Goal: Information Seeking & Learning: Check status

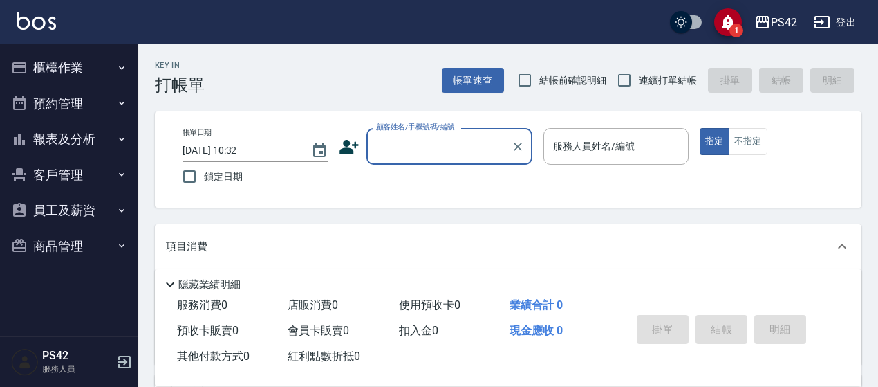
click at [54, 140] on button "報表及分析" at bounding box center [69, 139] width 127 height 36
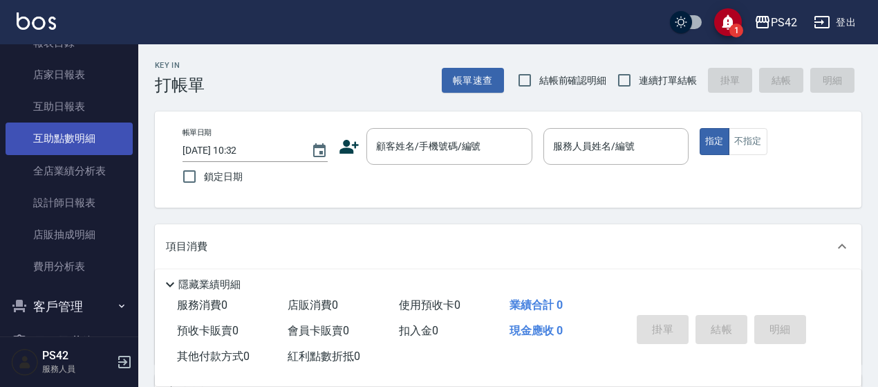
scroll to position [138, 0]
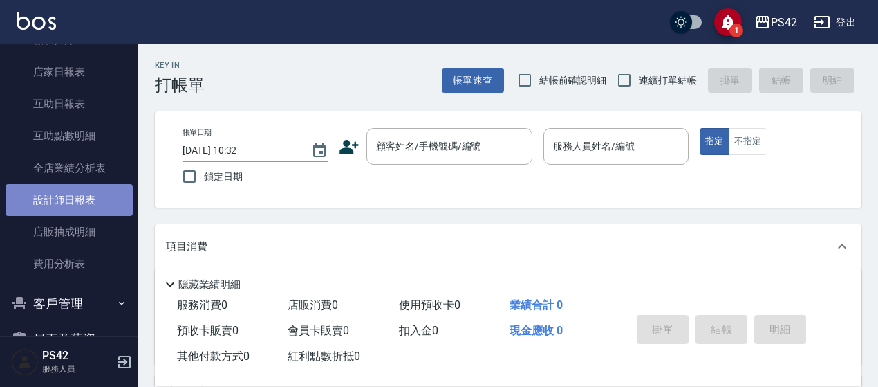
click at [89, 194] on link "設計師日報表" at bounding box center [69, 200] width 127 height 32
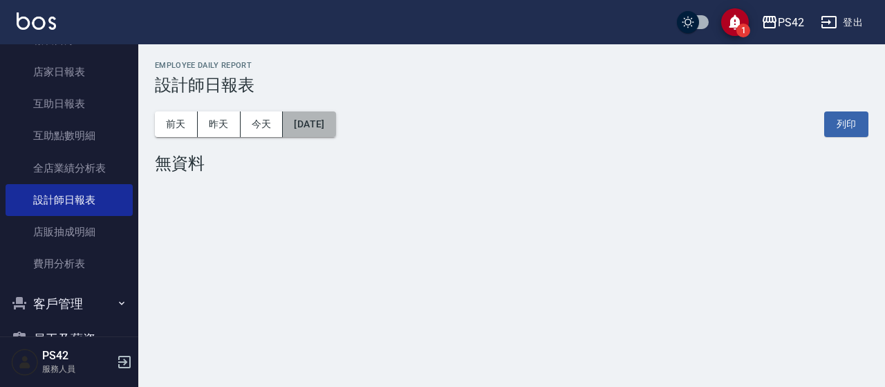
click at [335, 125] on button "[DATE]" at bounding box center [309, 124] width 53 height 26
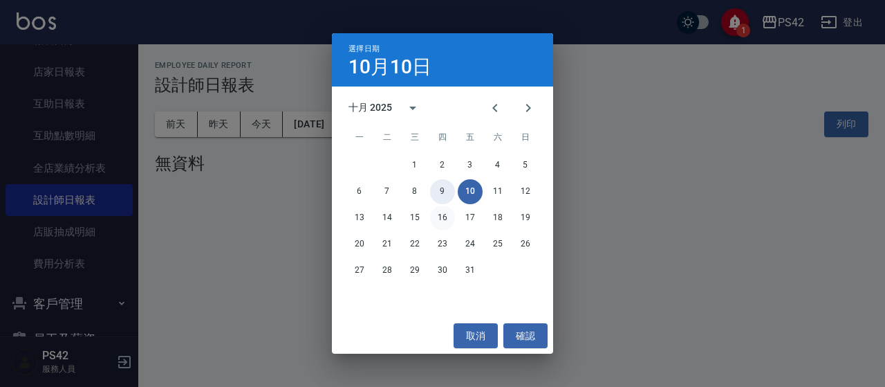
click at [435, 209] on div "1 2 3 4 5 6 7 8 9 10 11 12 13 14 15 16 17 18 19 20 21 22 23 24 25 26 27 28 29 3…" at bounding box center [442, 217] width 221 height 133
click at [441, 189] on button "9" at bounding box center [442, 191] width 25 height 25
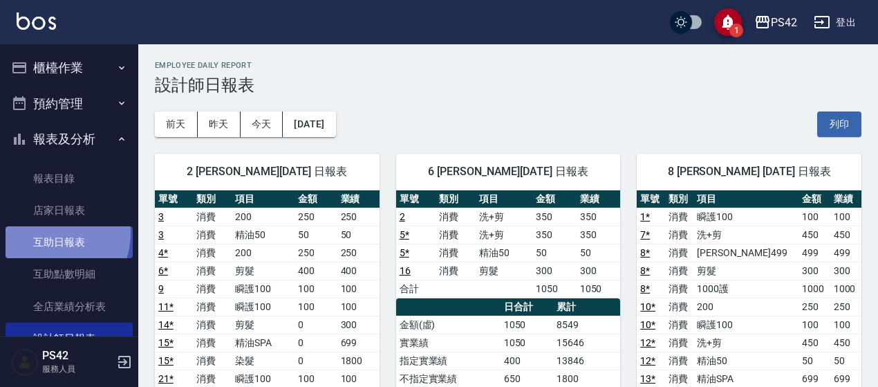
click at [50, 233] on link "互助日報表" at bounding box center [69, 242] width 127 height 32
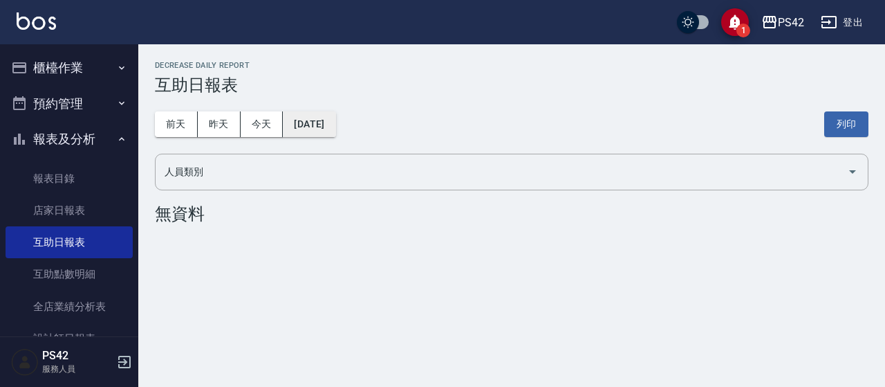
click at [309, 125] on button "[DATE]" at bounding box center [309, 124] width 53 height 26
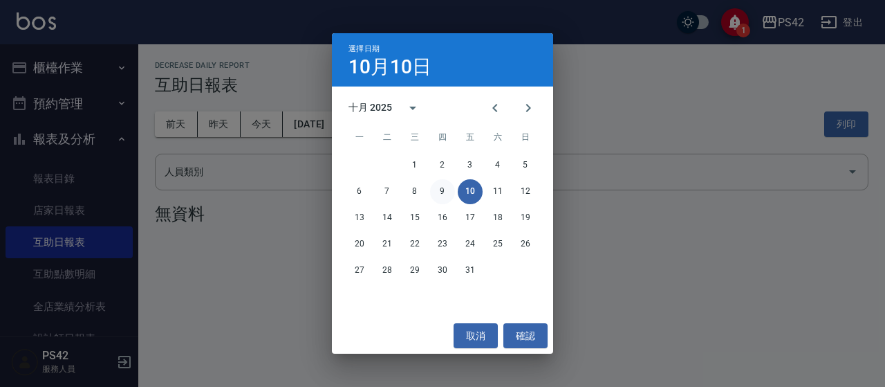
click at [434, 187] on button "9" at bounding box center [442, 191] width 25 height 25
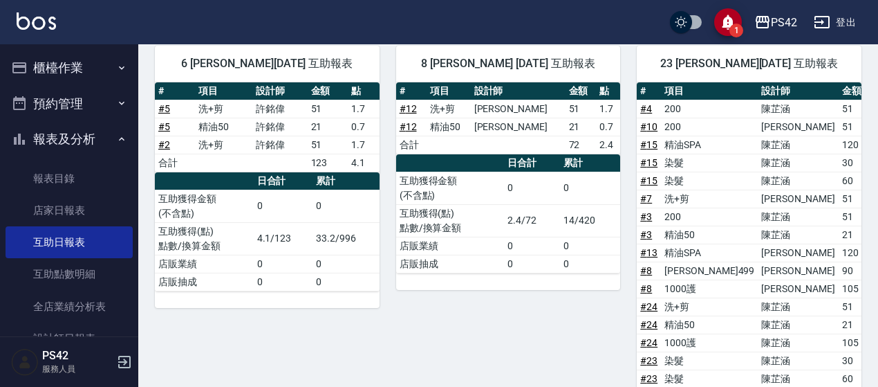
scroll to position [138, 0]
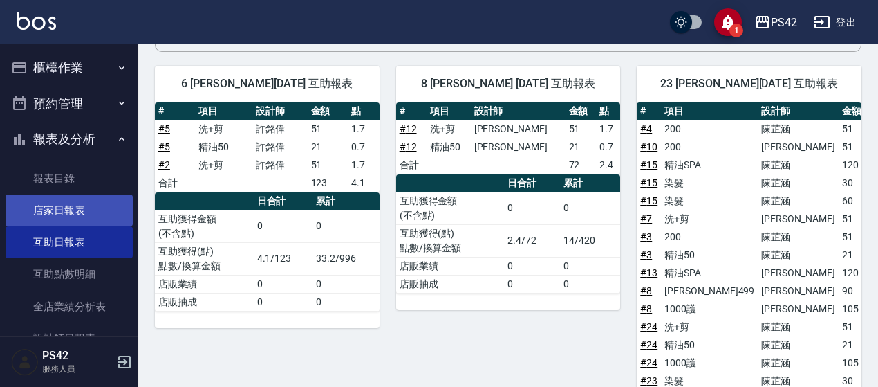
click at [60, 202] on link "店家日報表" at bounding box center [69, 210] width 127 height 32
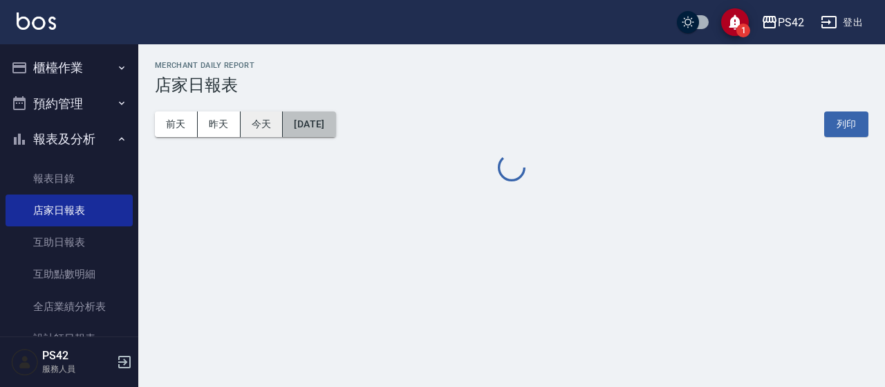
click at [284, 121] on button "[DATE]" at bounding box center [309, 124] width 53 height 26
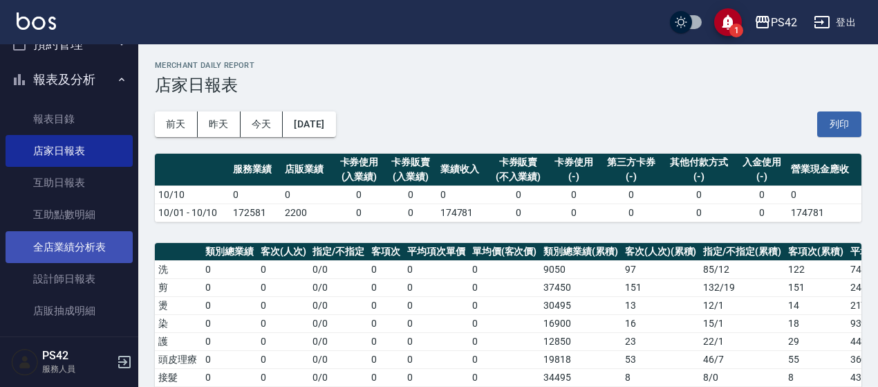
scroll to position [138, 0]
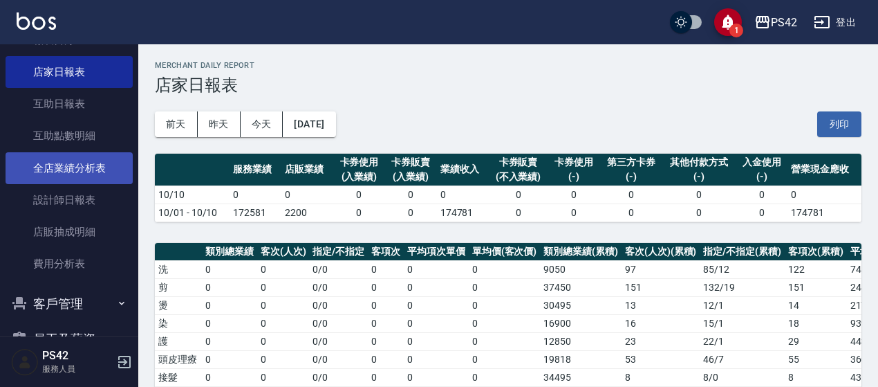
click at [76, 178] on link "全店業績分析表" at bounding box center [69, 168] width 127 height 32
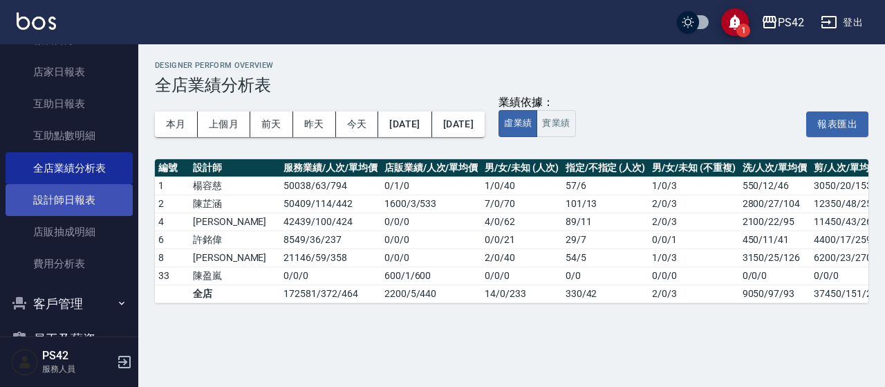
click at [75, 201] on link "設計師日報表" at bounding box center [69, 200] width 127 height 32
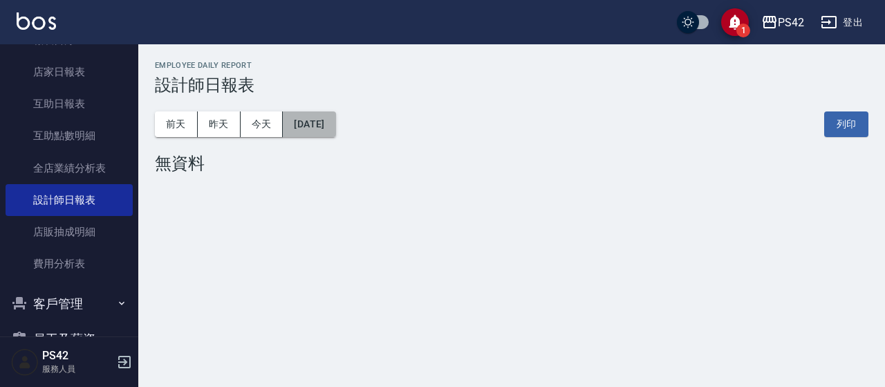
click at [314, 127] on button "[DATE]" at bounding box center [309, 124] width 53 height 26
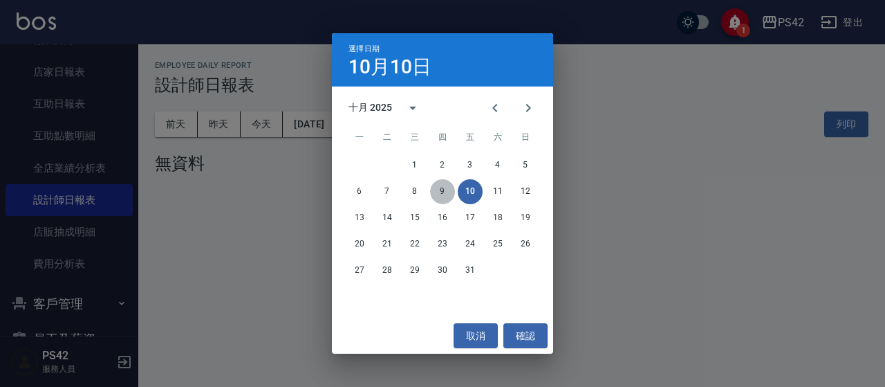
click at [437, 187] on button "9" at bounding box center [442, 191] width 25 height 25
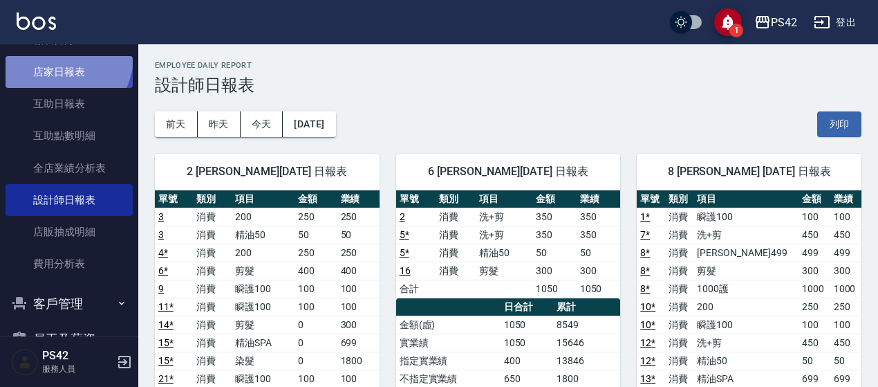
click at [56, 56] on link "店家日報表" at bounding box center [69, 72] width 127 height 32
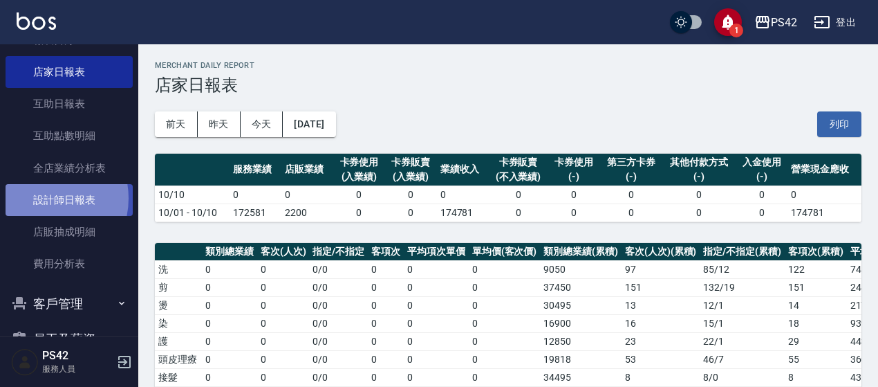
click at [41, 198] on link "設計師日報表" at bounding box center [69, 200] width 127 height 32
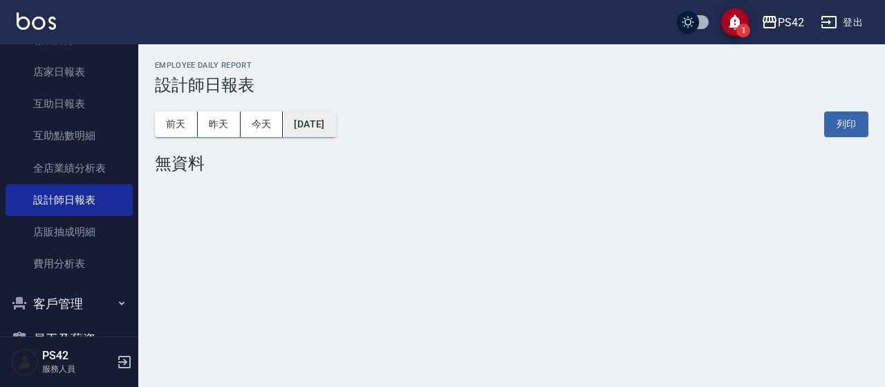
click at [328, 122] on button "[DATE]" at bounding box center [309, 124] width 53 height 26
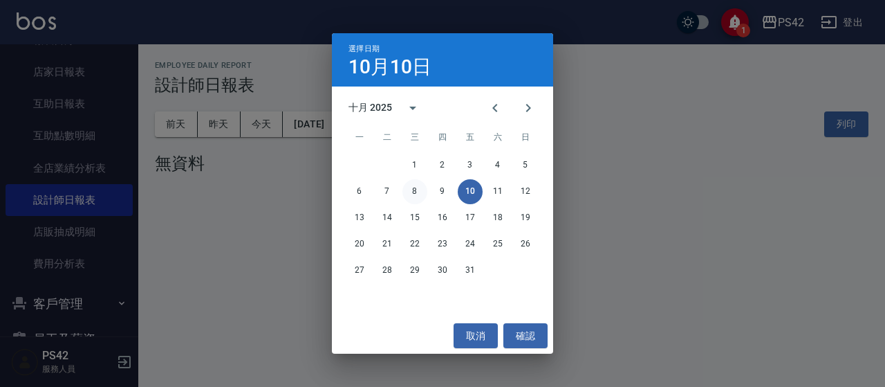
click at [411, 188] on button "8" at bounding box center [414, 191] width 25 height 25
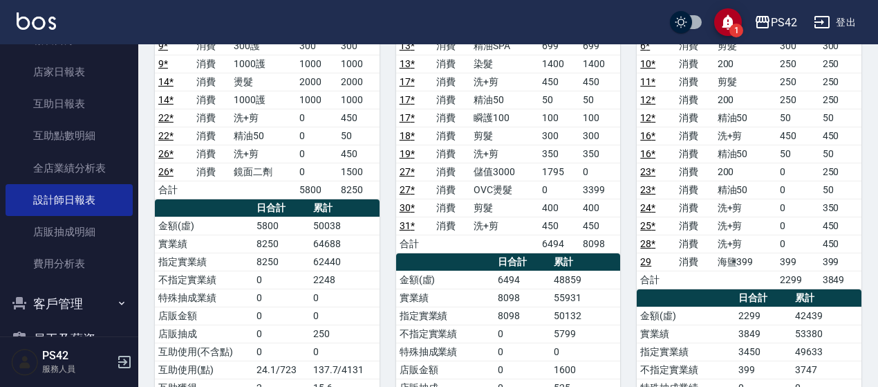
scroll to position [138, 0]
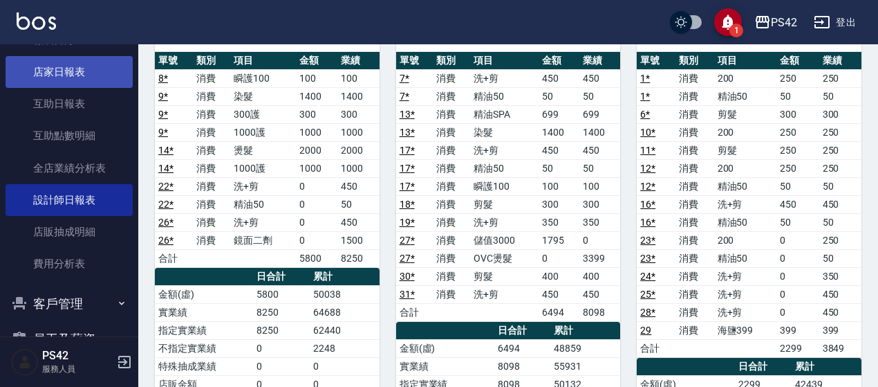
click at [82, 76] on link "店家日報表" at bounding box center [69, 72] width 127 height 32
